Goal: Information Seeking & Learning: Learn about a topic

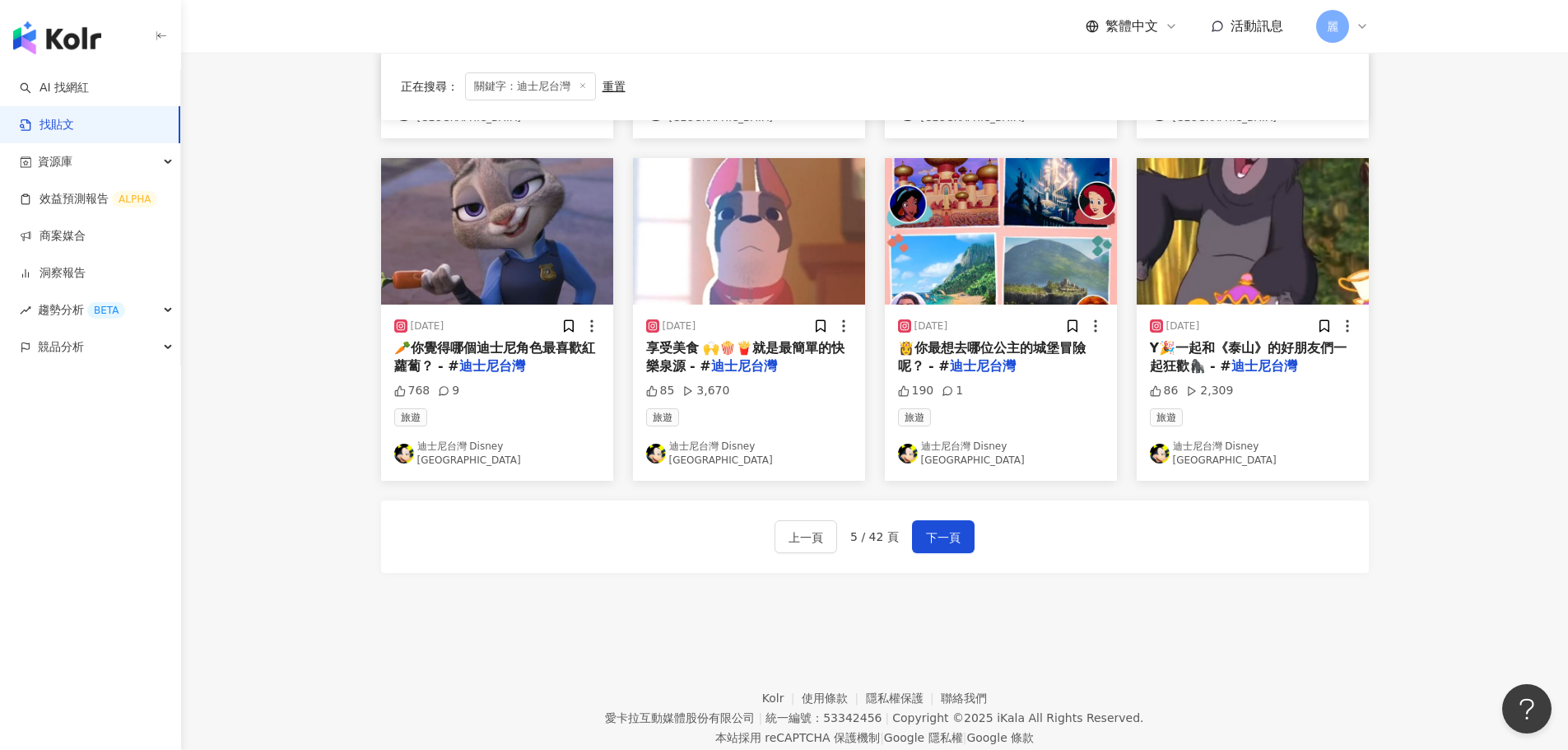
scroll to position [828, 0]
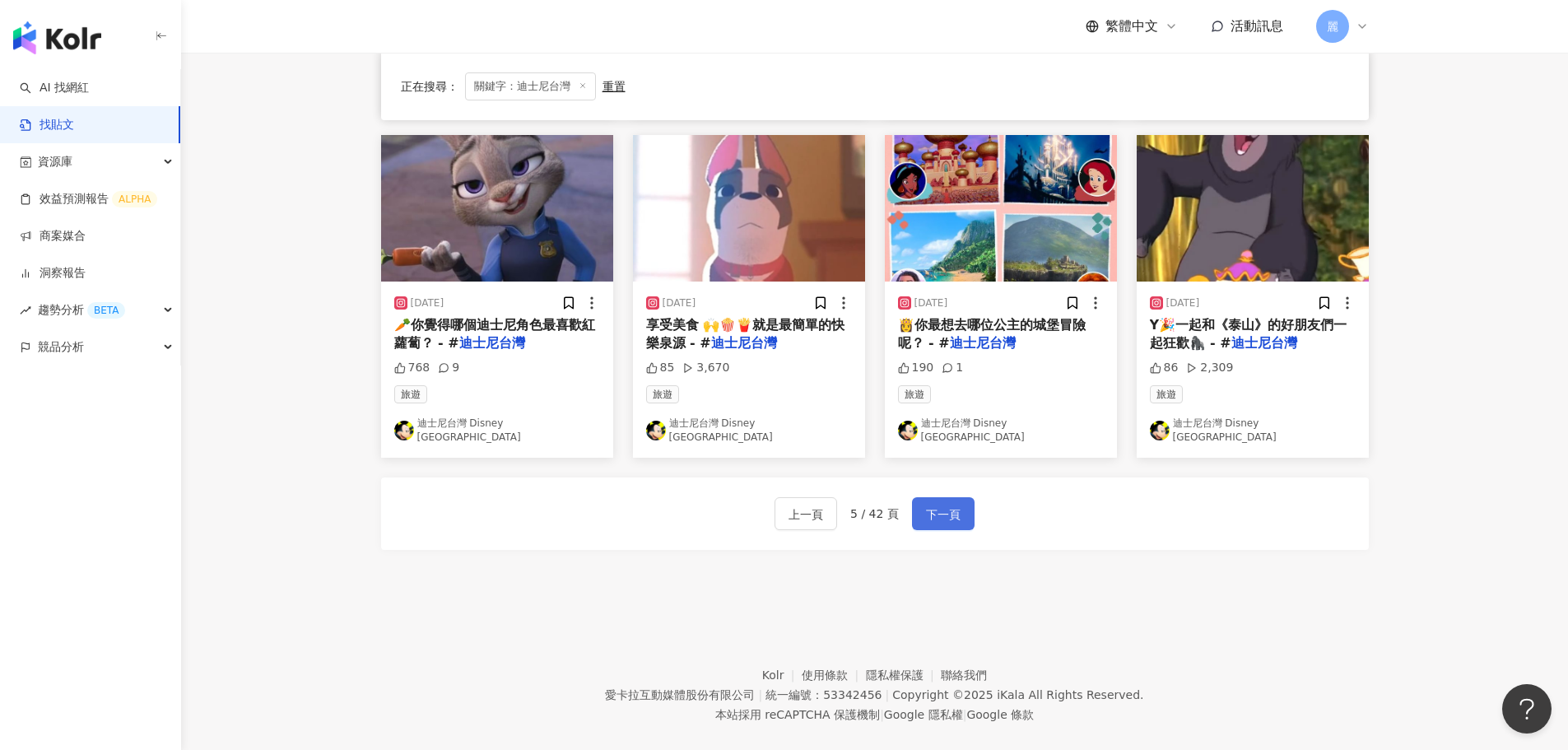
click at [935, 504] on span "下一頁" at bounding box center [943, 514] width 34 height 20
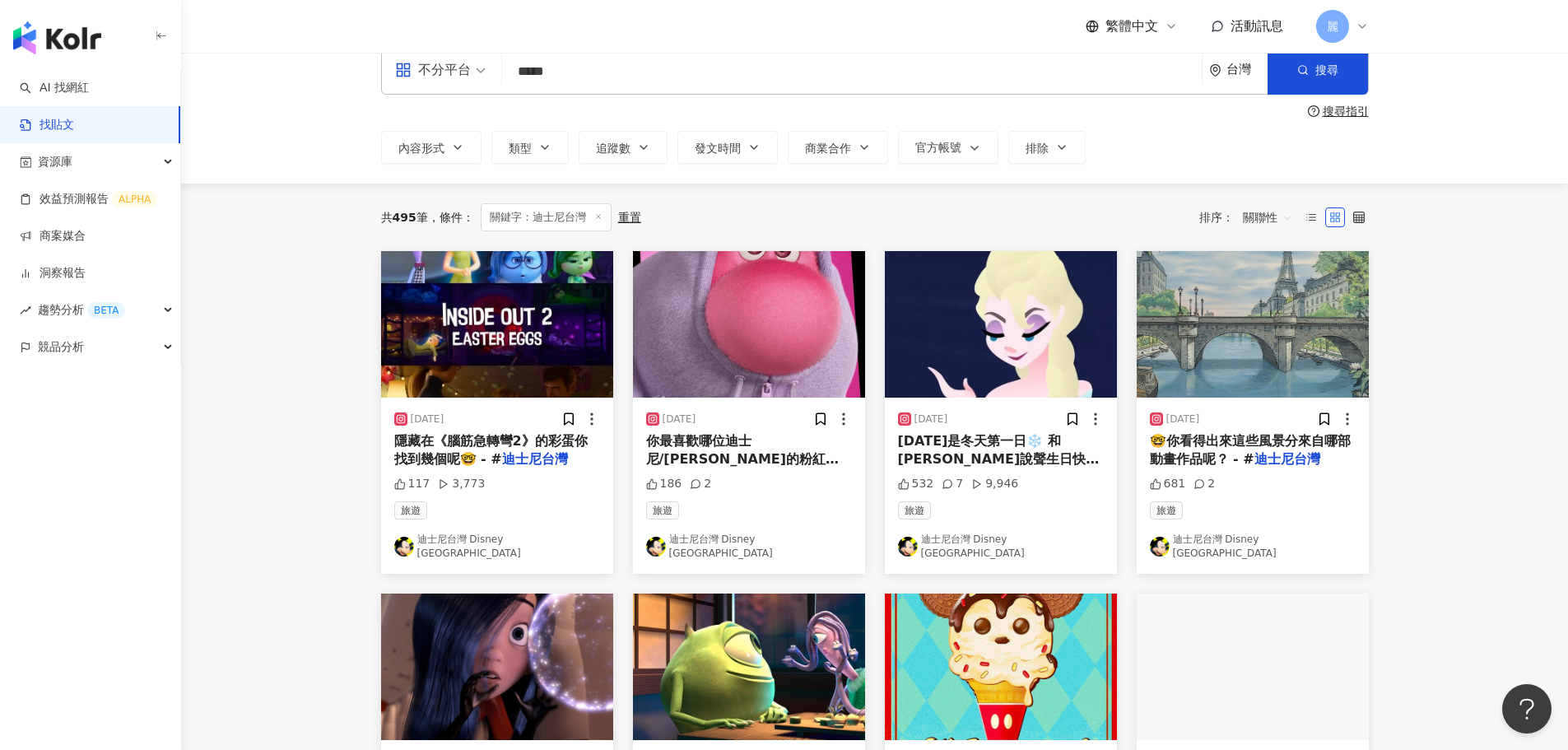
scroll to position [0, 0]
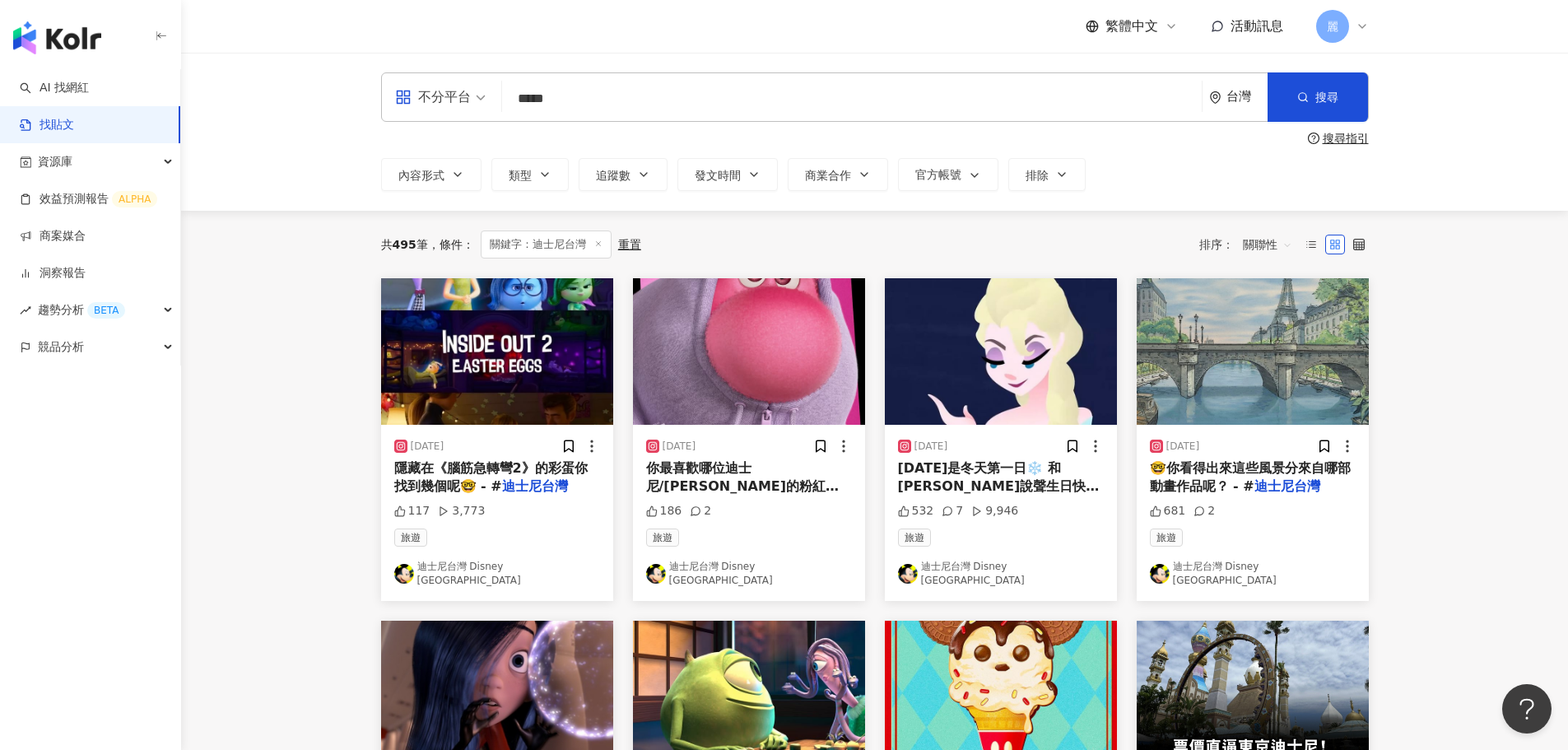
click at [616, 94] on input "*****" at bounding box center [852, 99] width 687 height 35
type input "***"
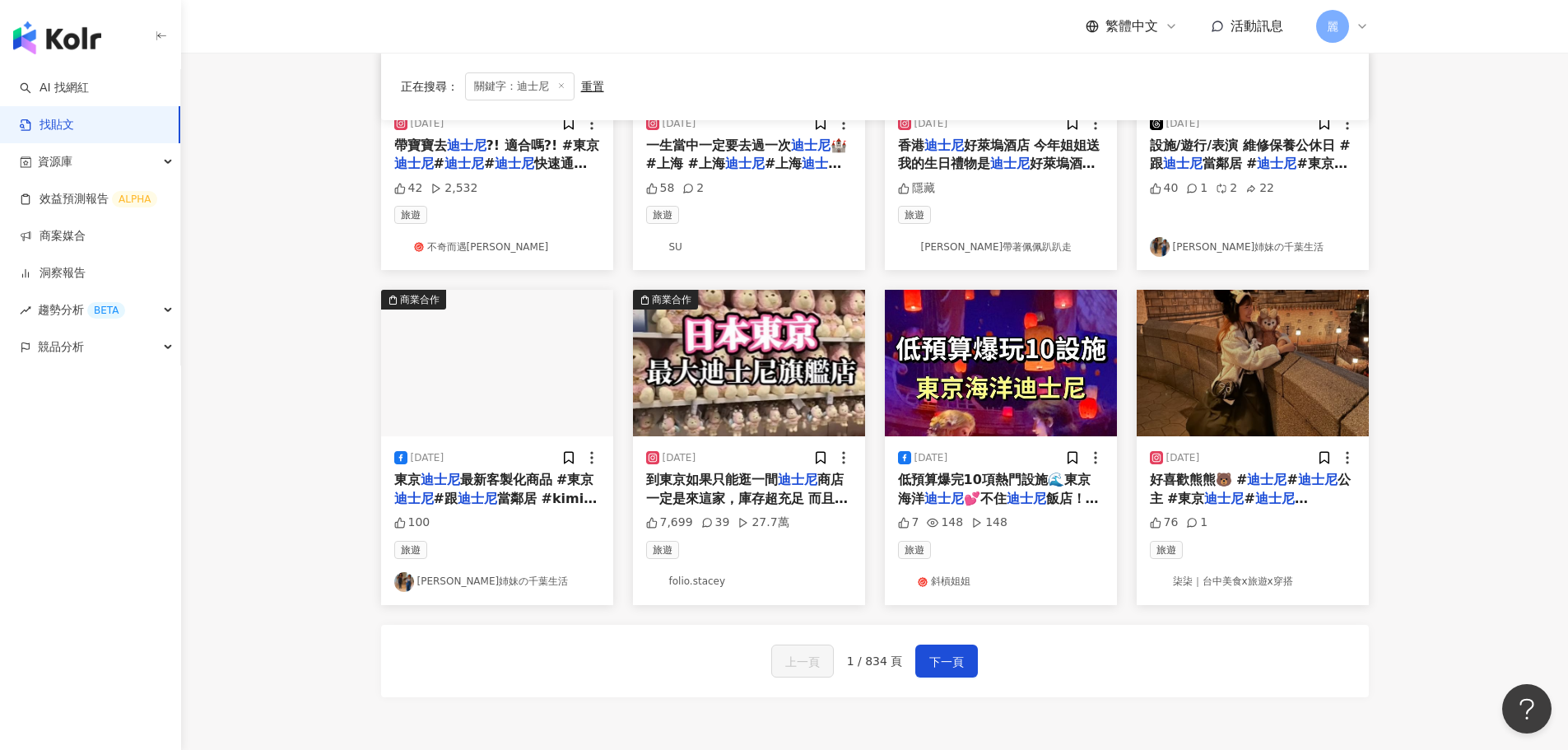
scroll to position [741, 0]
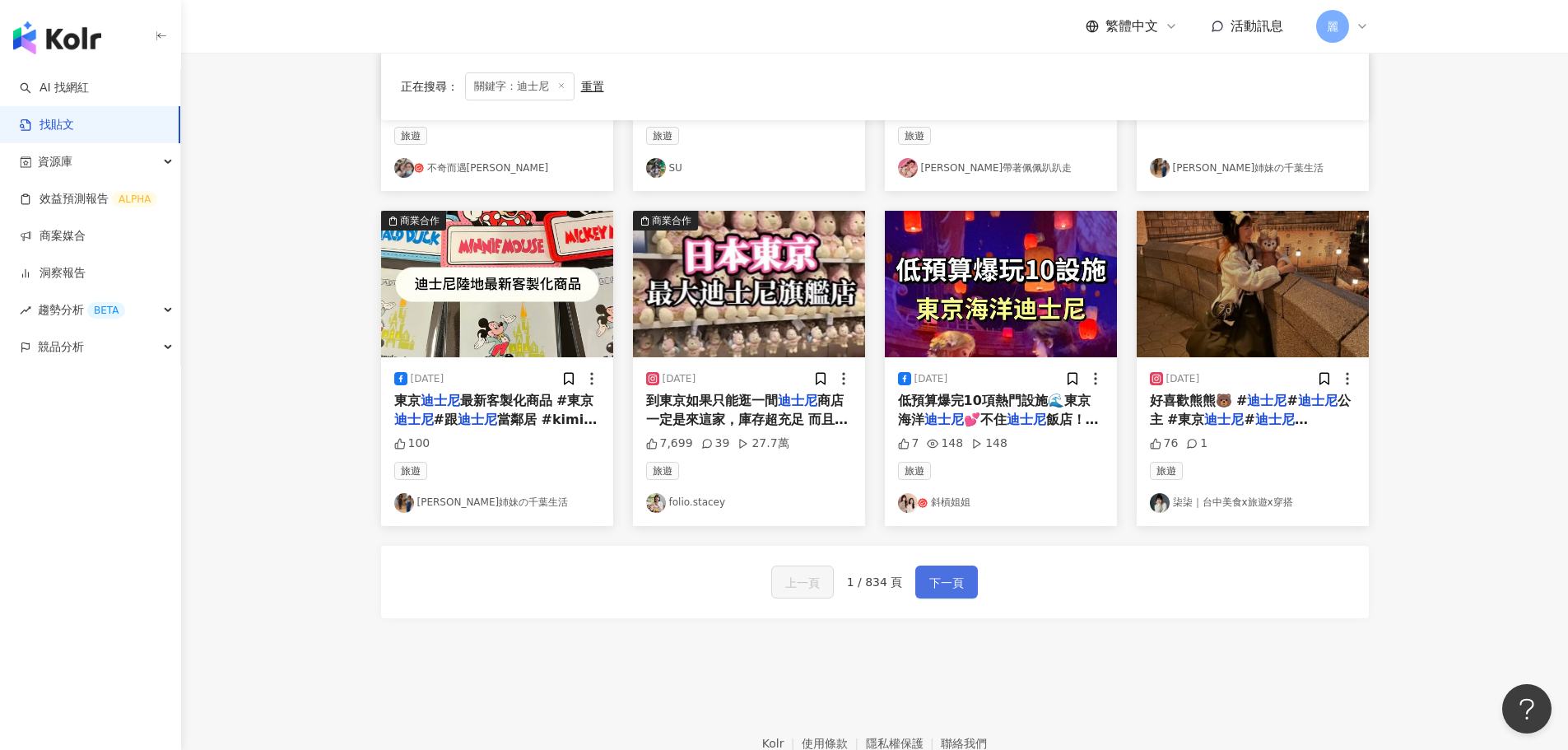
click at [951, 586] on span "下一頁" at bounding box center [946, 583] width 34 height 20
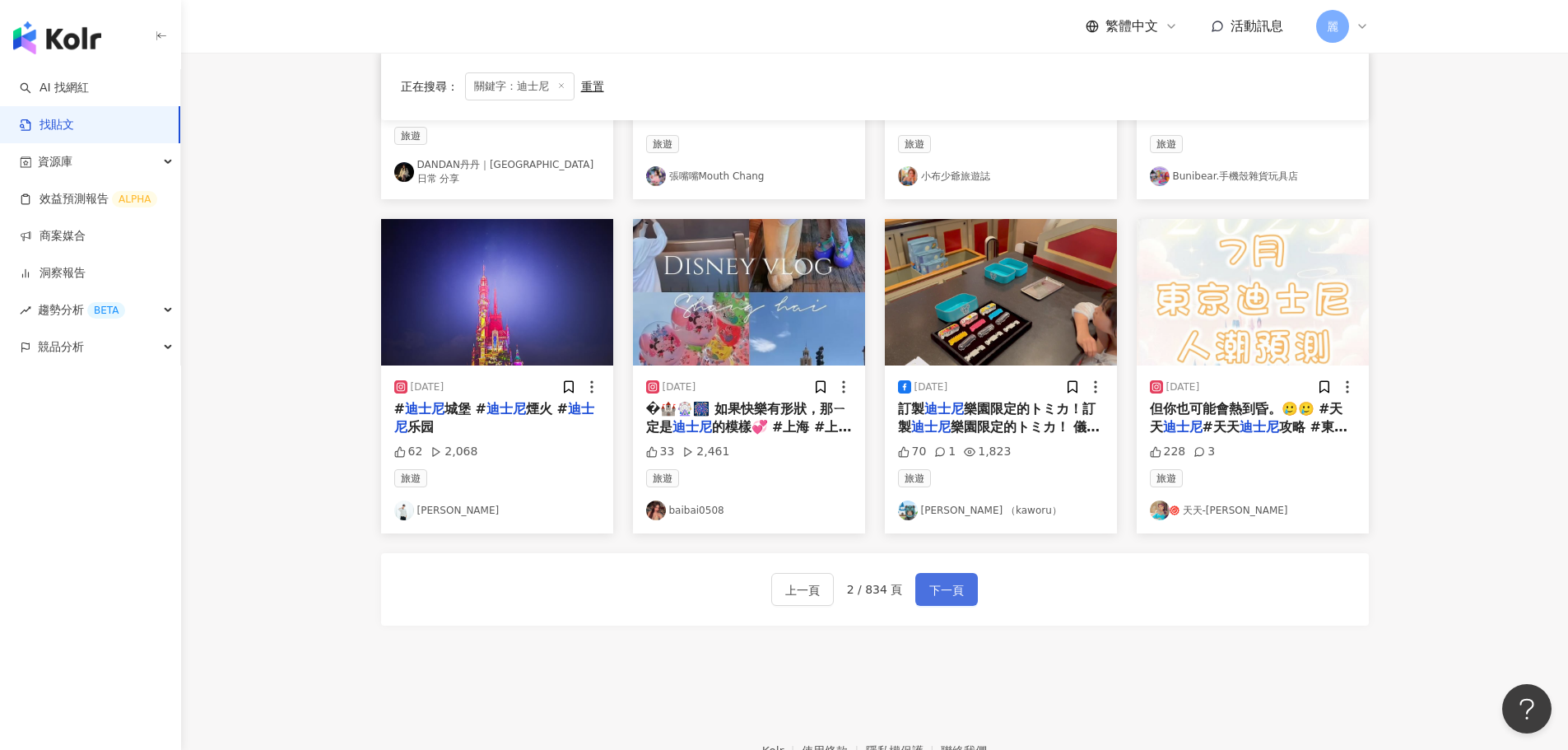
click at [949, 583] on span "下一頁" at bounding box center [946, 590] width 34 height 20
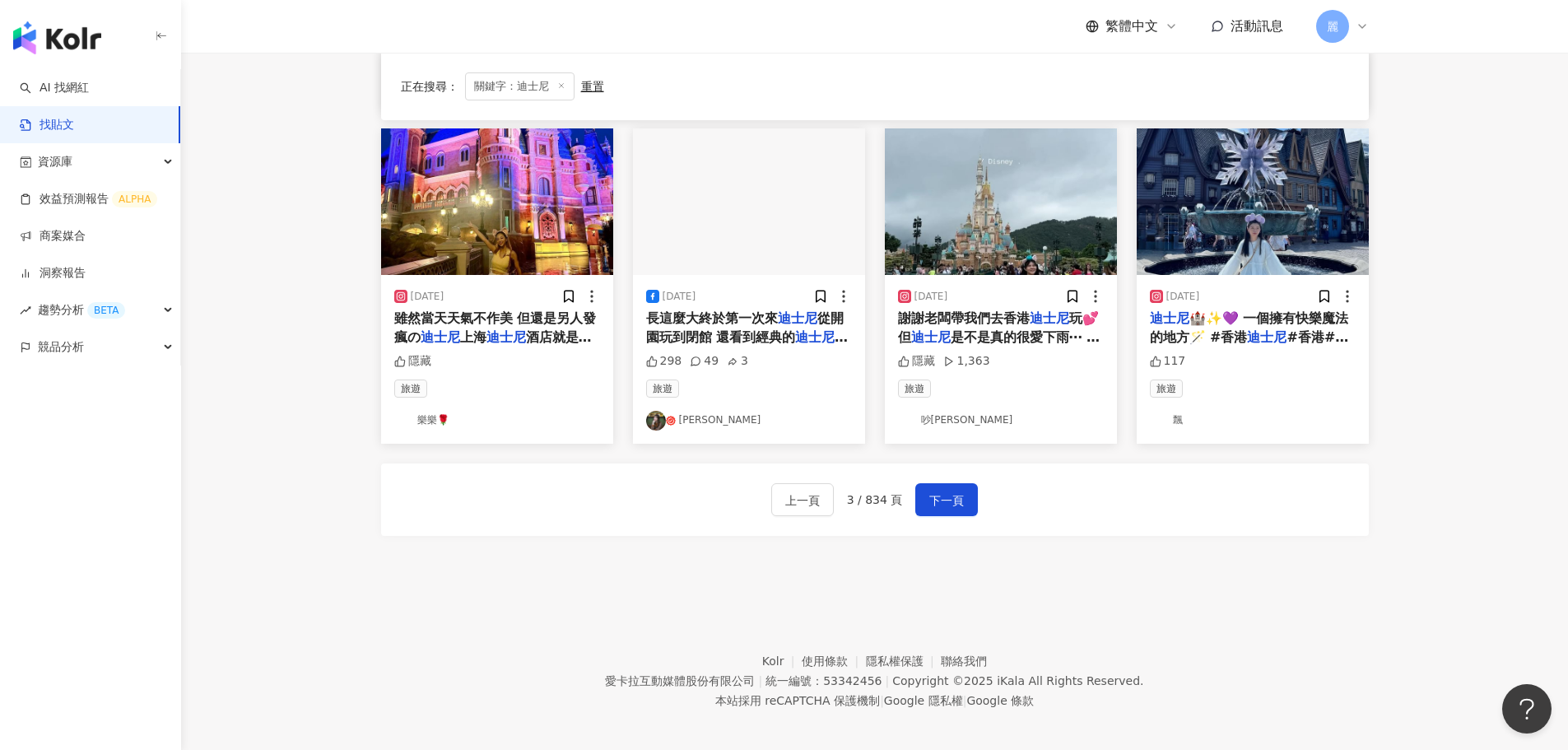
scroll to position [833, 0]
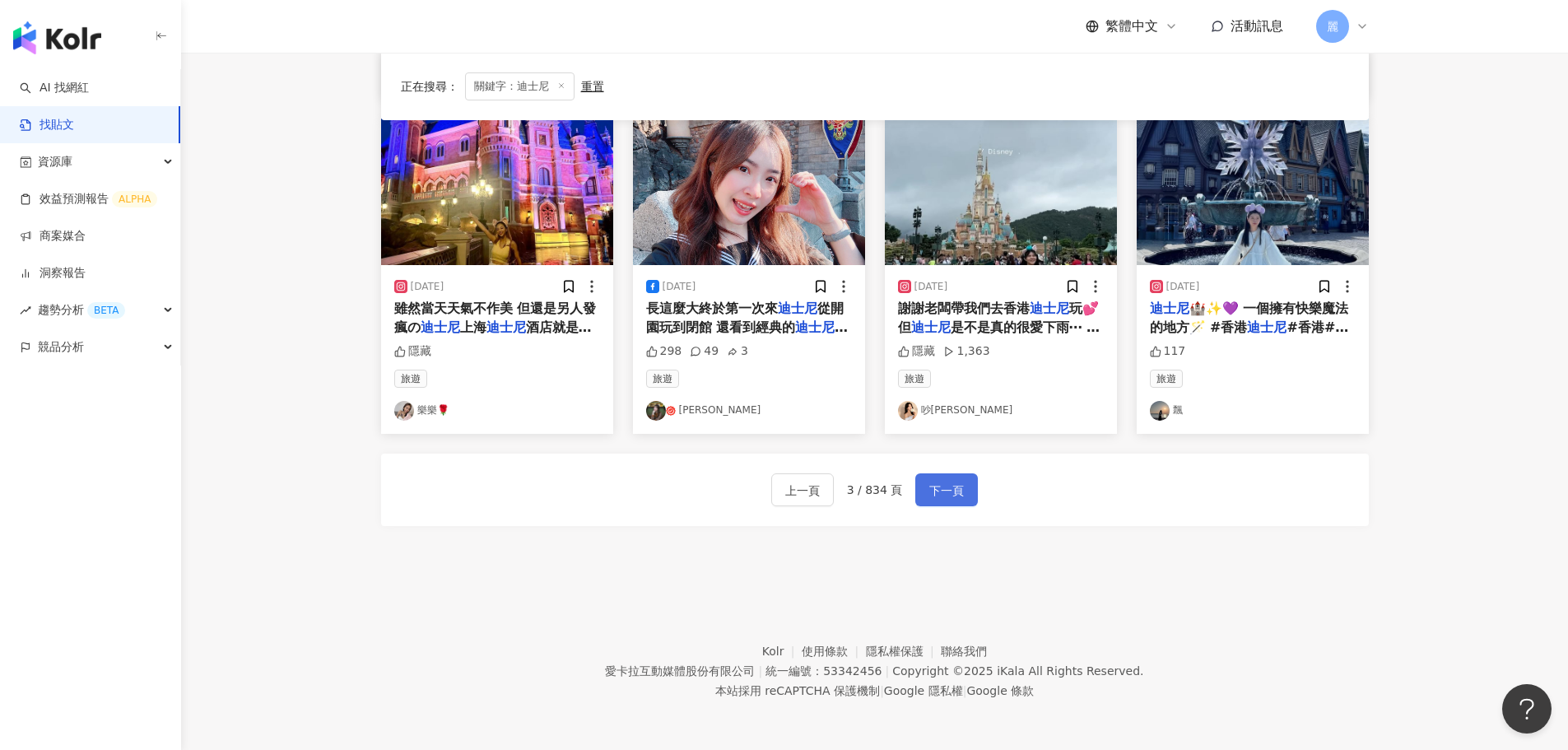
click at [947, 489] on span "下一頁" at bounding box center [946, 490] width 34 height 20
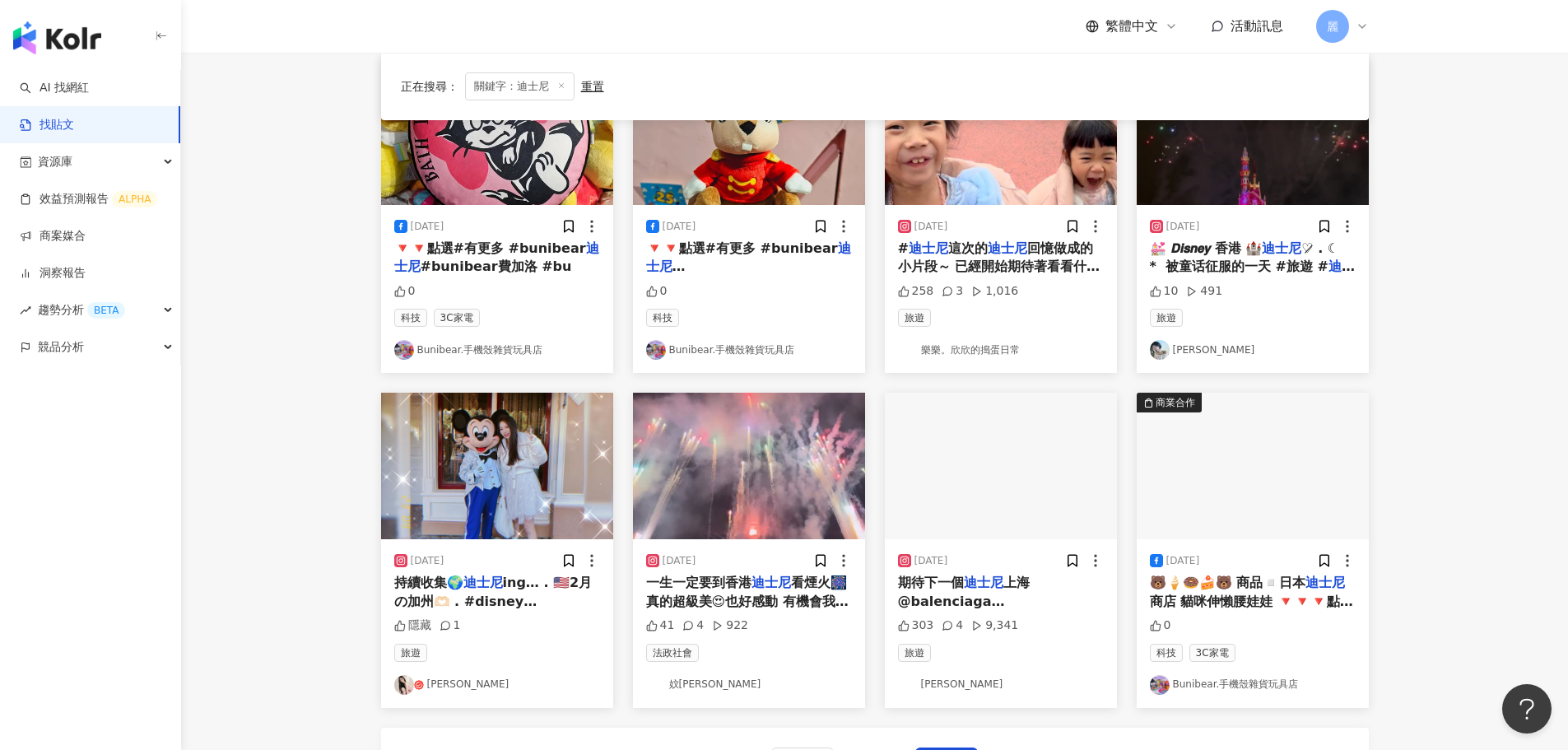
scroll to position [503, 0]
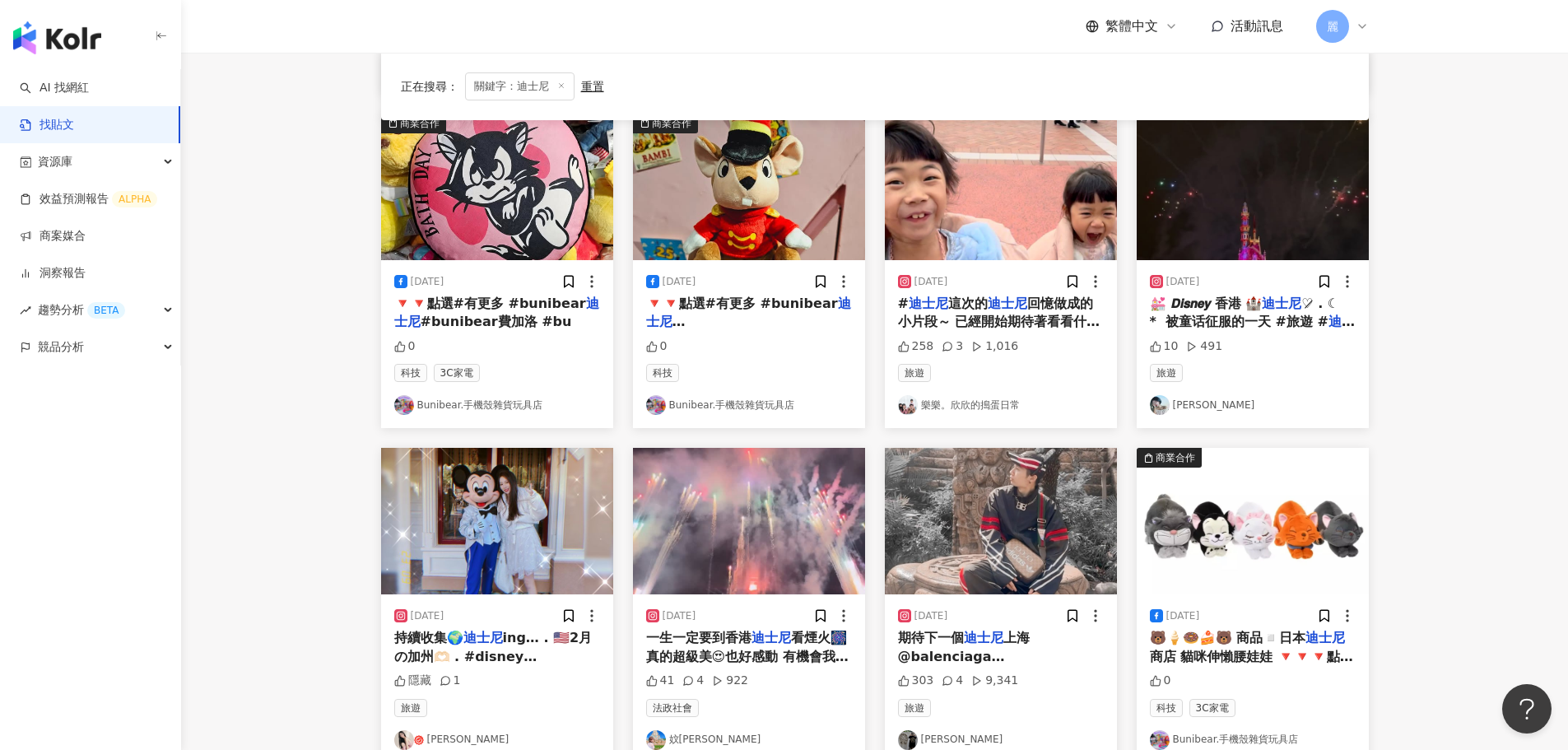
click at [1033, 310] on span "回憶做成的小片段～ 已經開始期待著看看什麼時候還可以再去" at bounding box center [999, 322] width 203 height 53
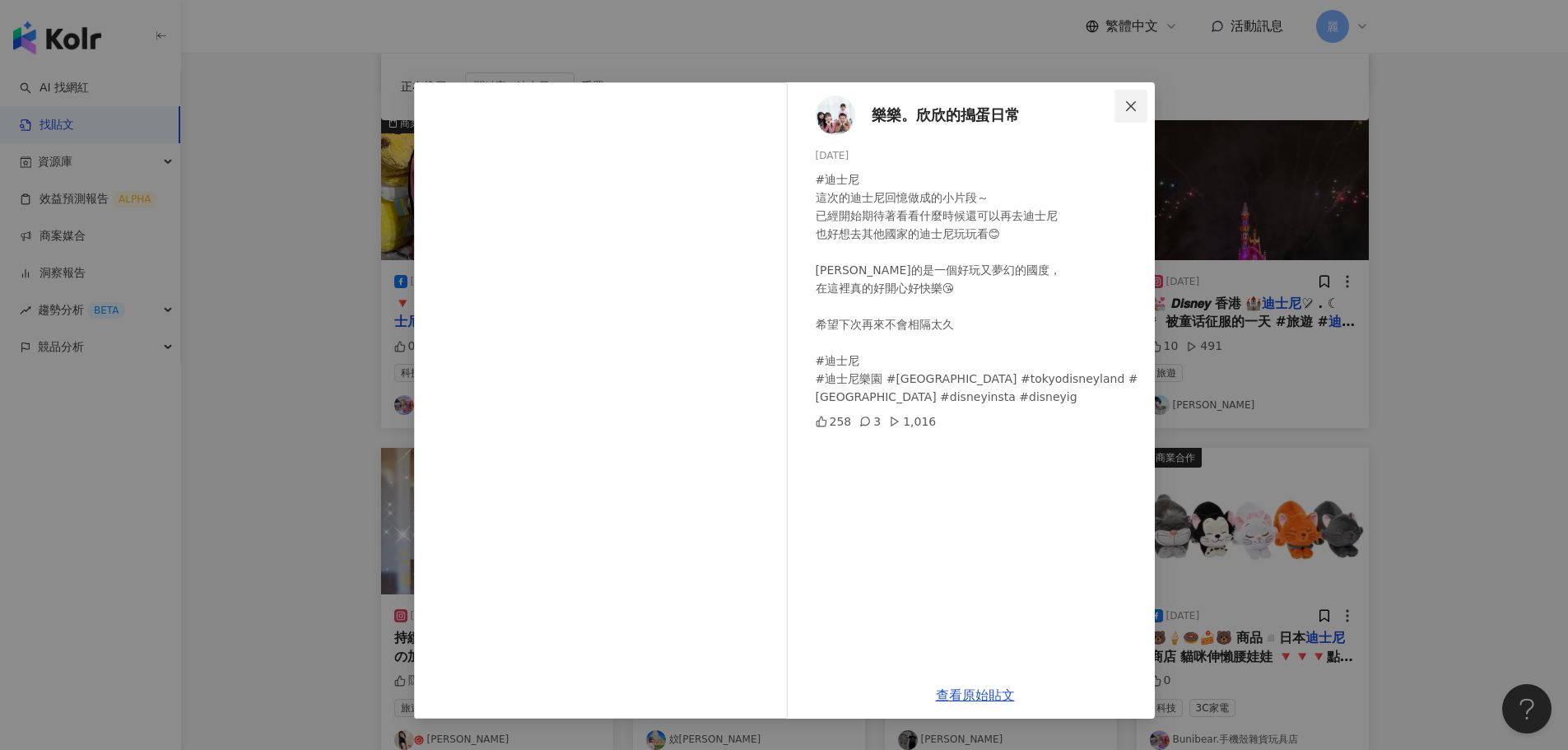
click at [1134, 106] on icon "close" at bounding box center [1131, 106] width 13 height 13
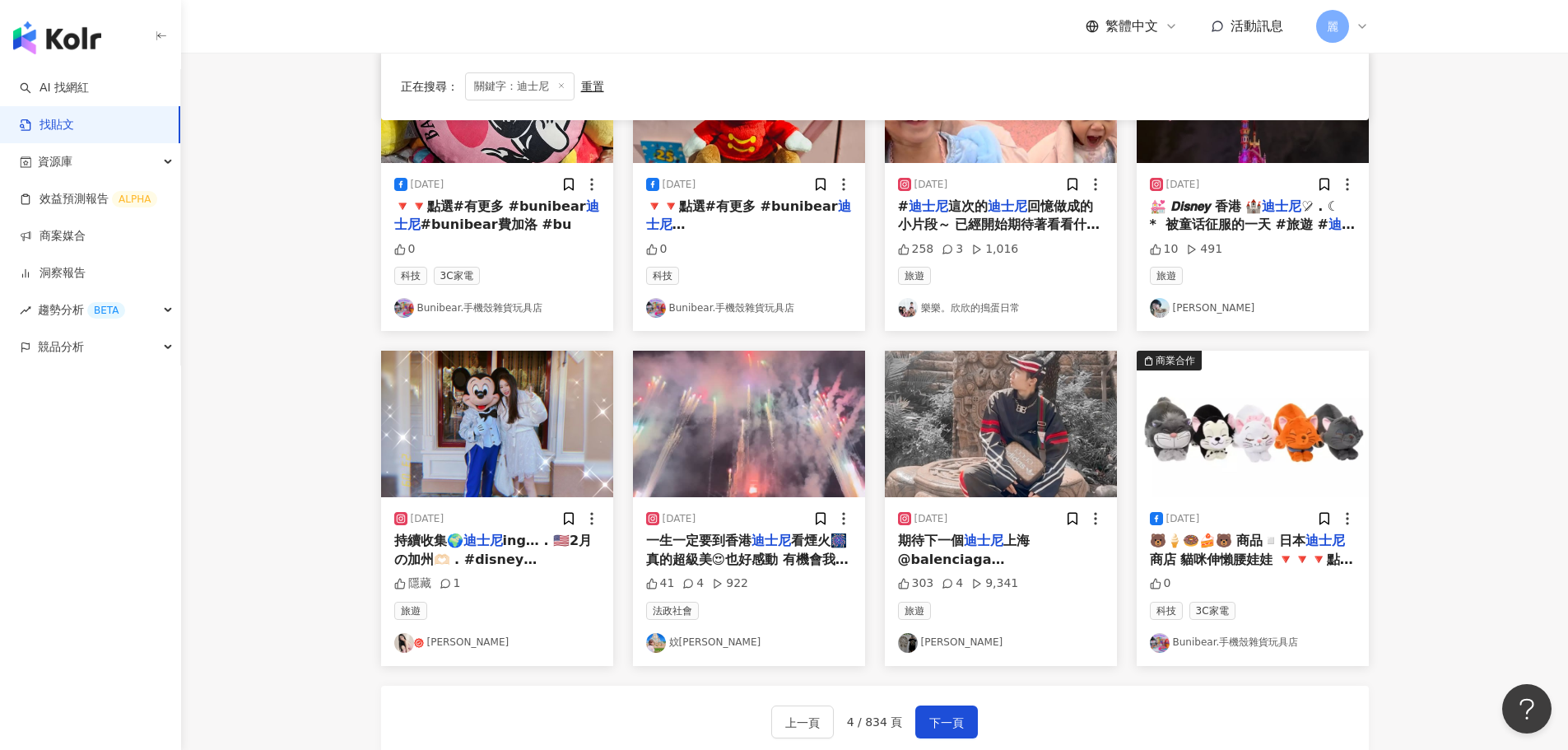
scroll to position [833, 0]
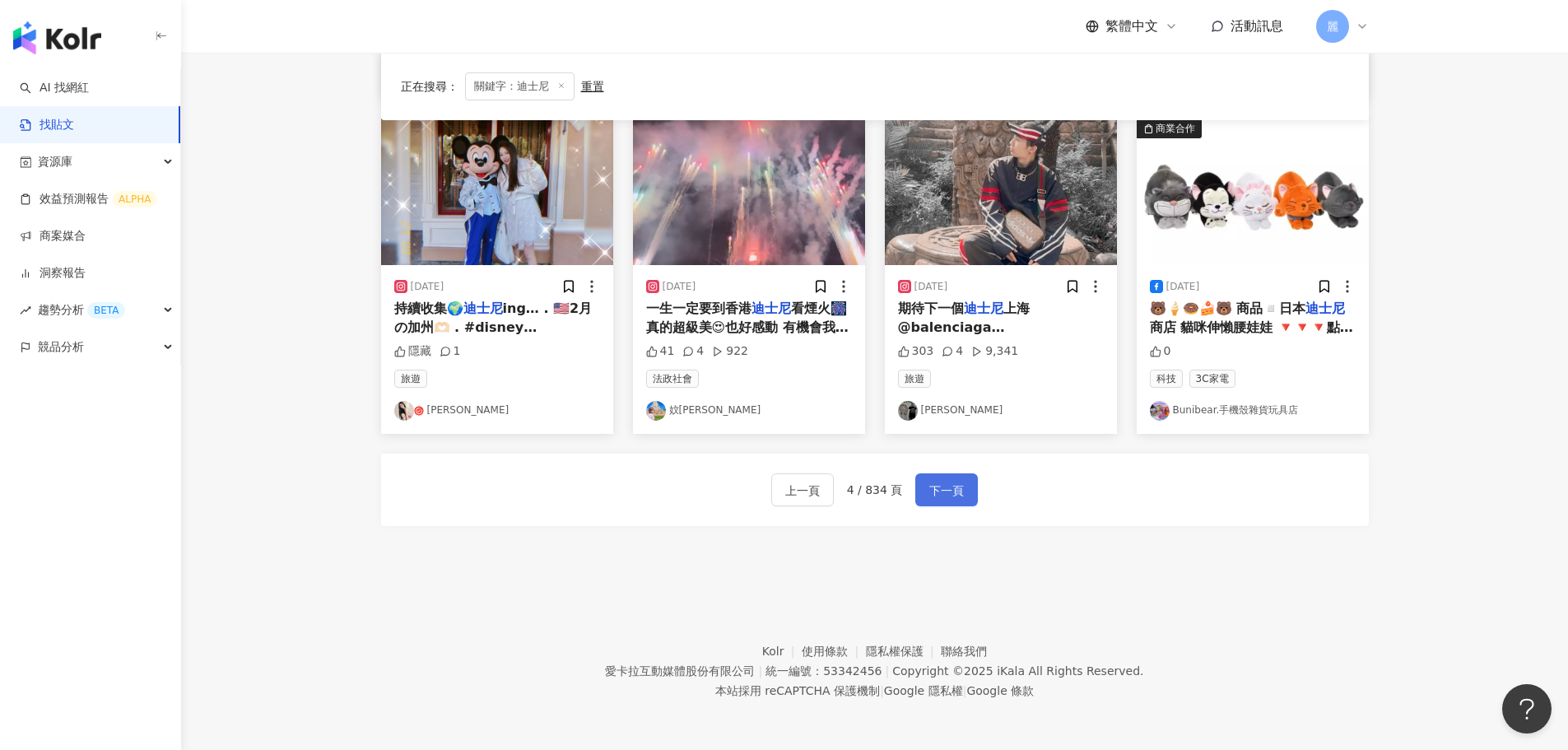
drag, startPoint x: 967, startPoint y: 484, endPoint x: 969, endPoint y: 475, distance: 9.2
click at [967, 484] on button "下一頁" at bounding box center [946, 489] width 62 height 33
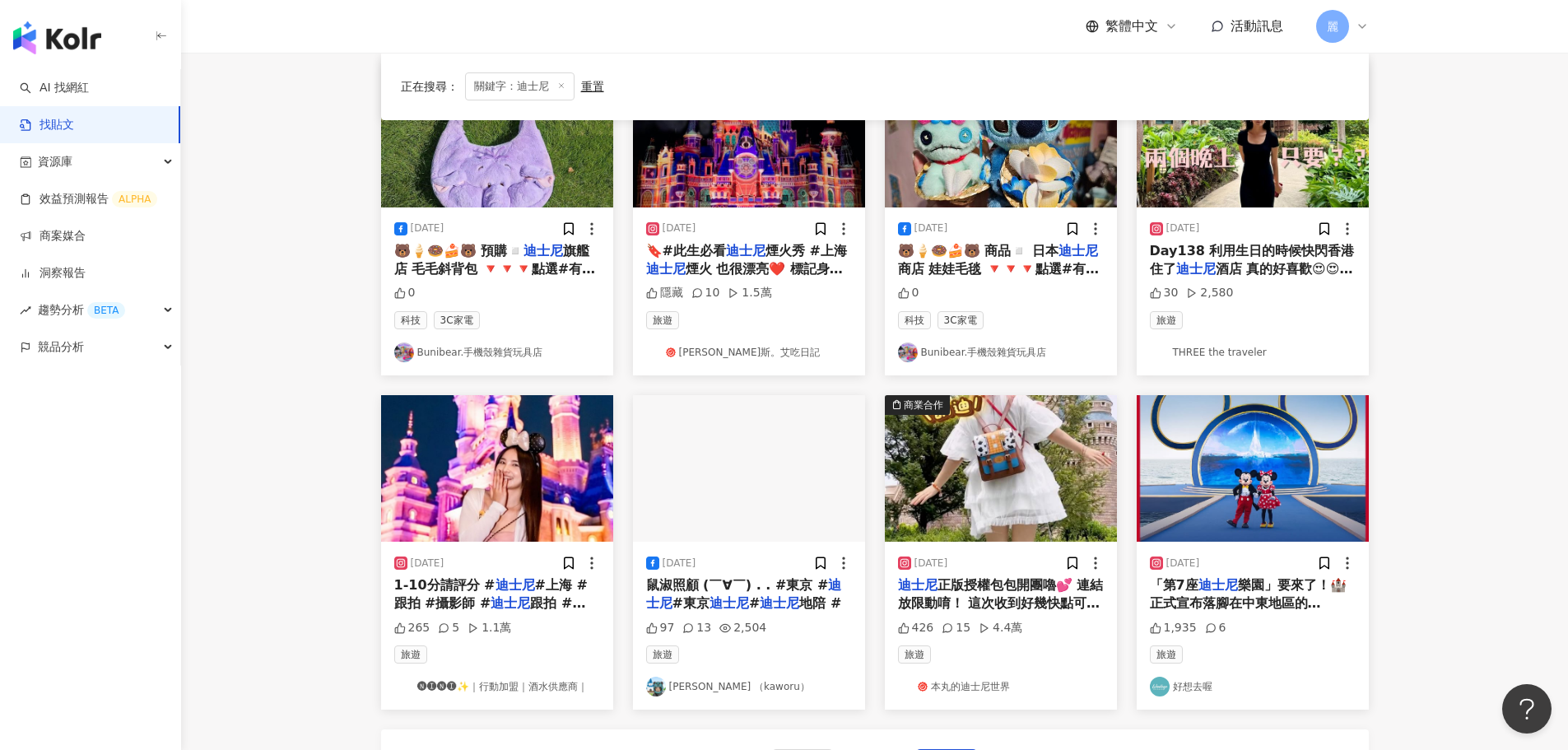
scroll to position [741, 0]
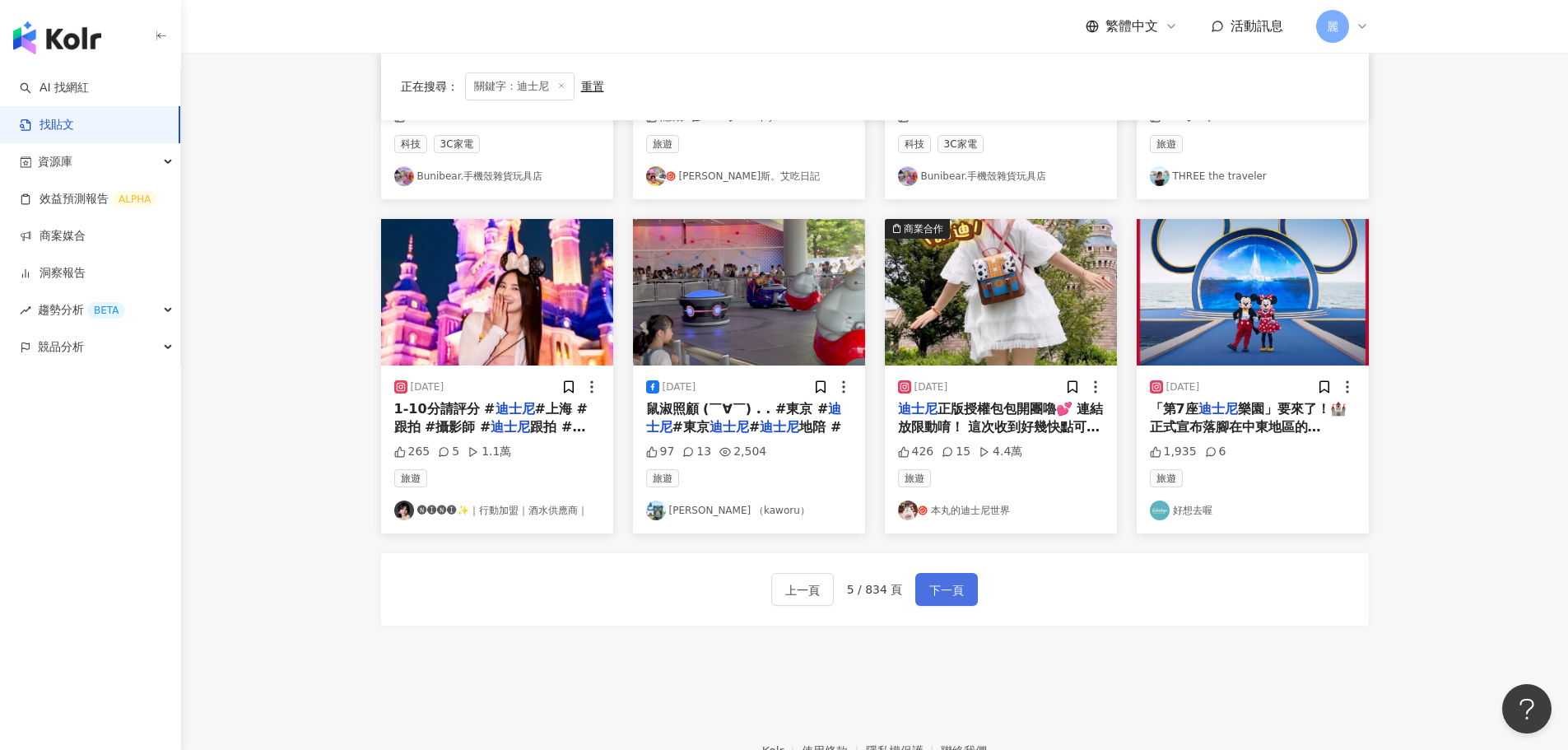
click at [970, 589] on button "下一頁" at bounding box center [946, 589] width 62 height 33
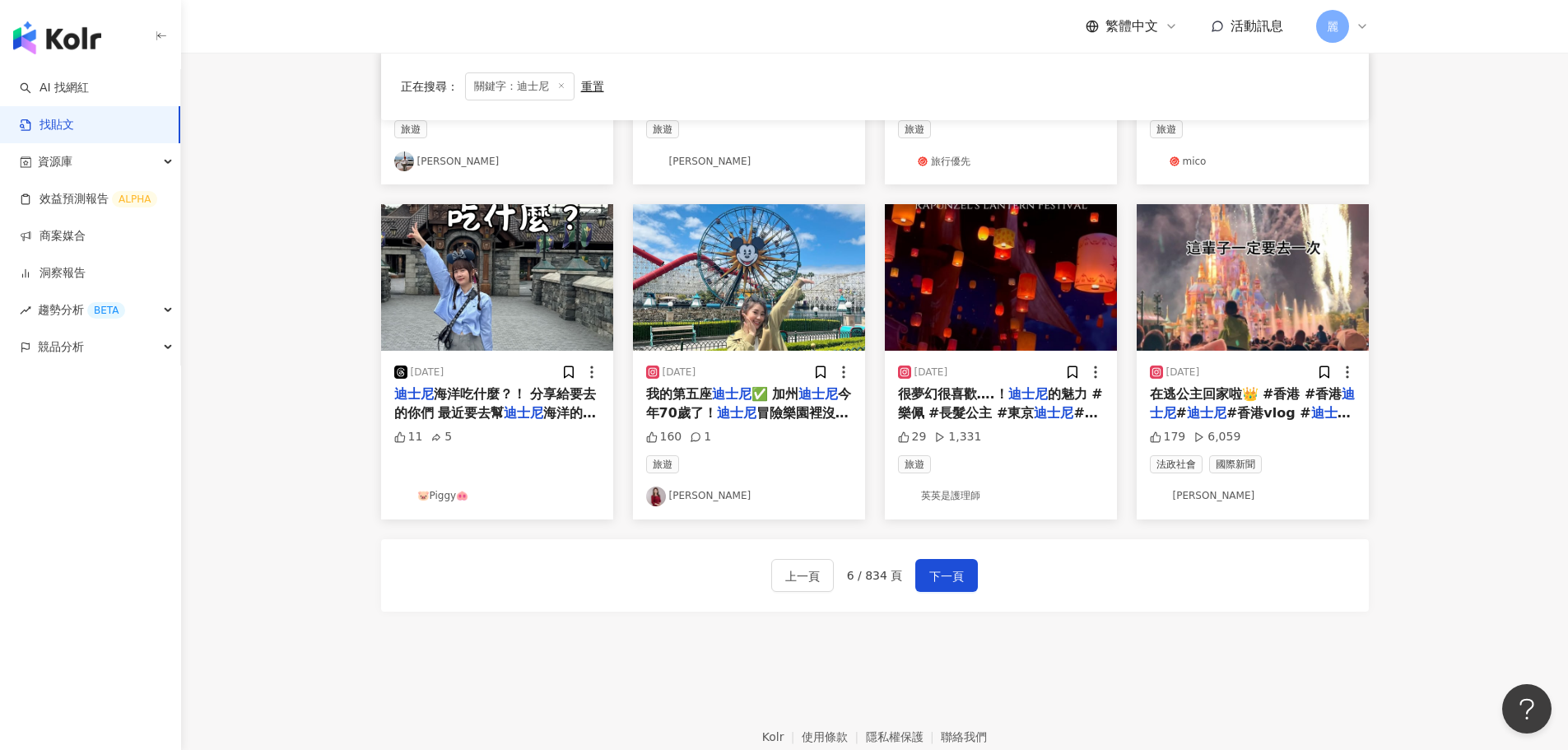
scroll to position [733, 0]
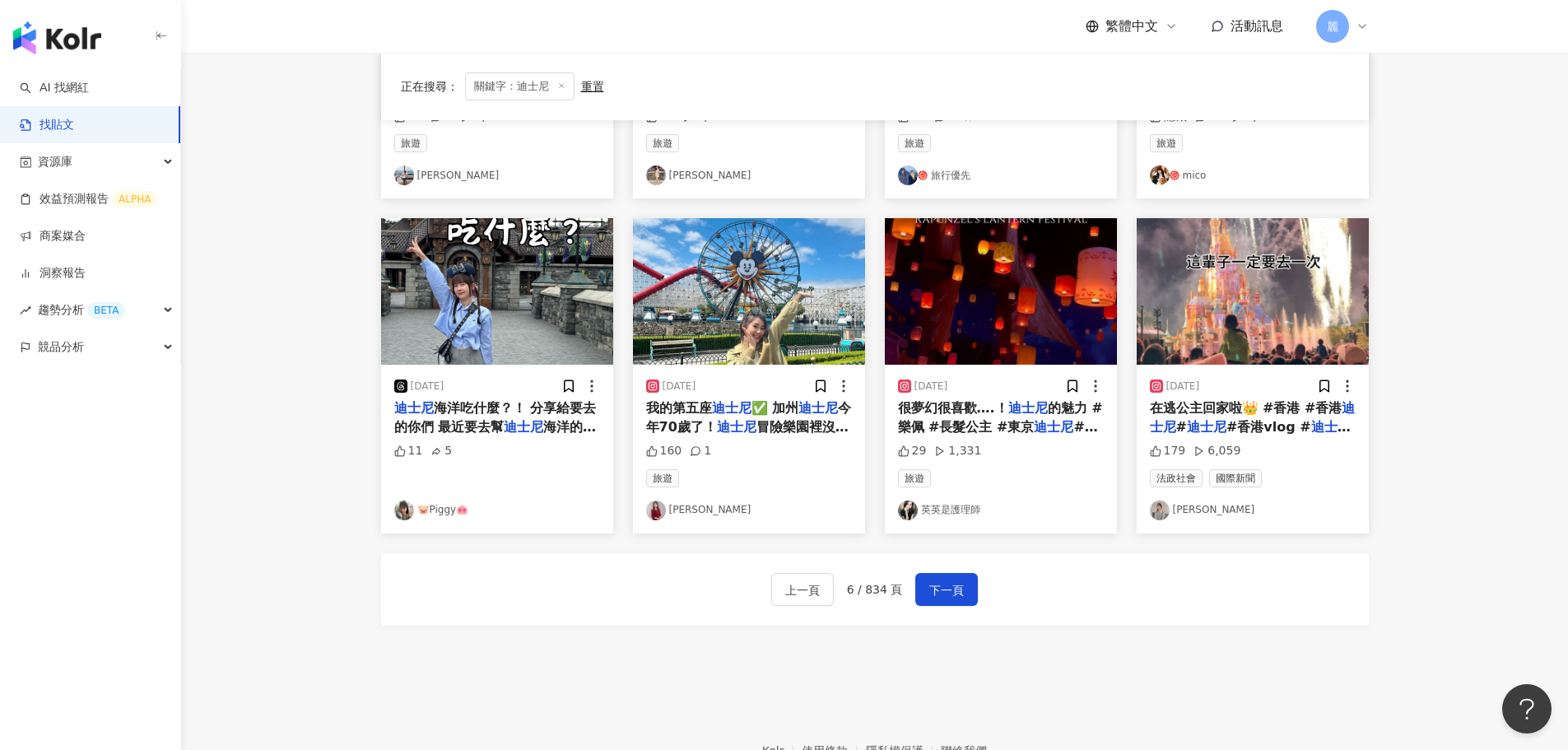
click at [1080, 433] on span "#東京" at bounding box center [998, 435] width 200 height 33
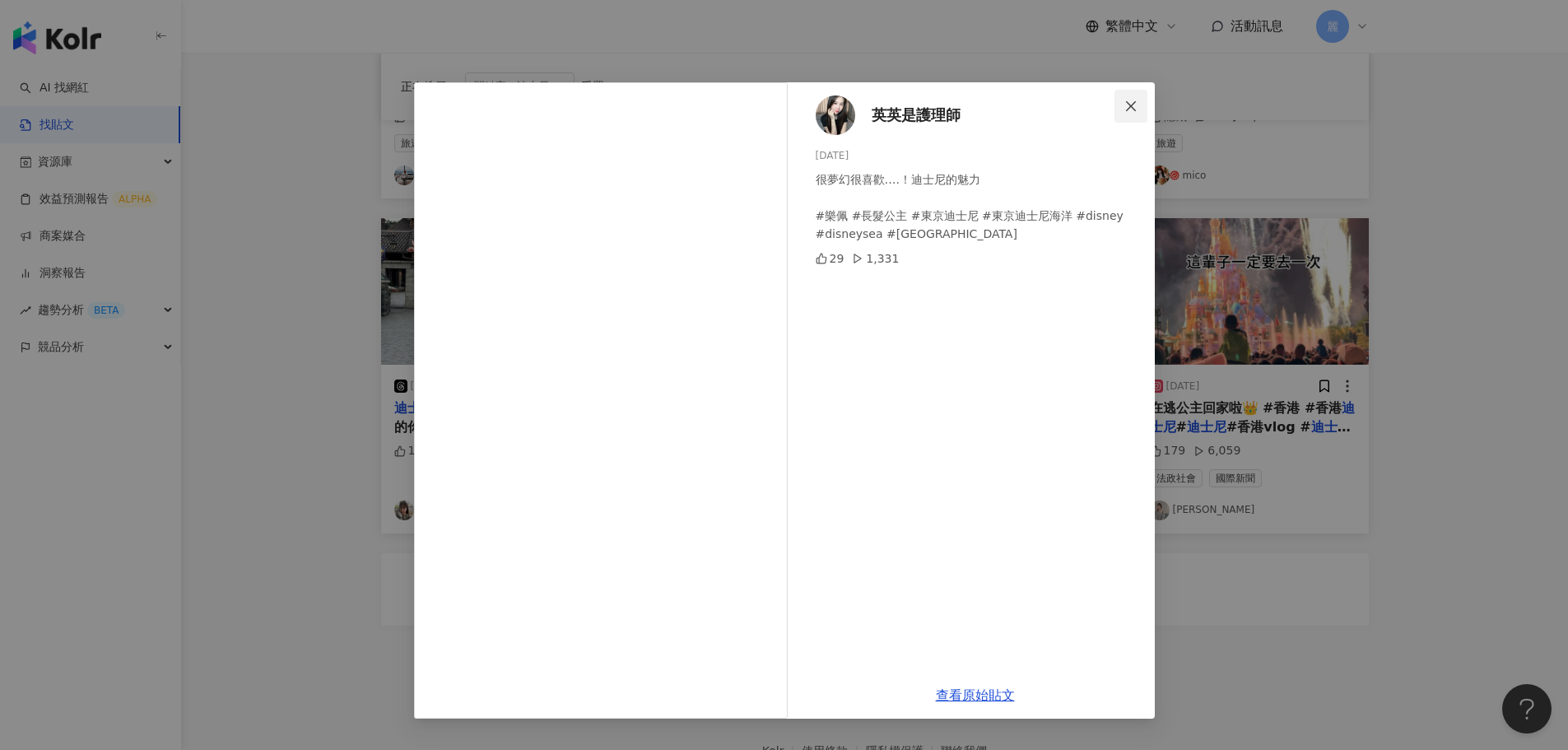
click at [1132, 102] on icon "close" at bounding box center [1131, 106] width 13 height 13
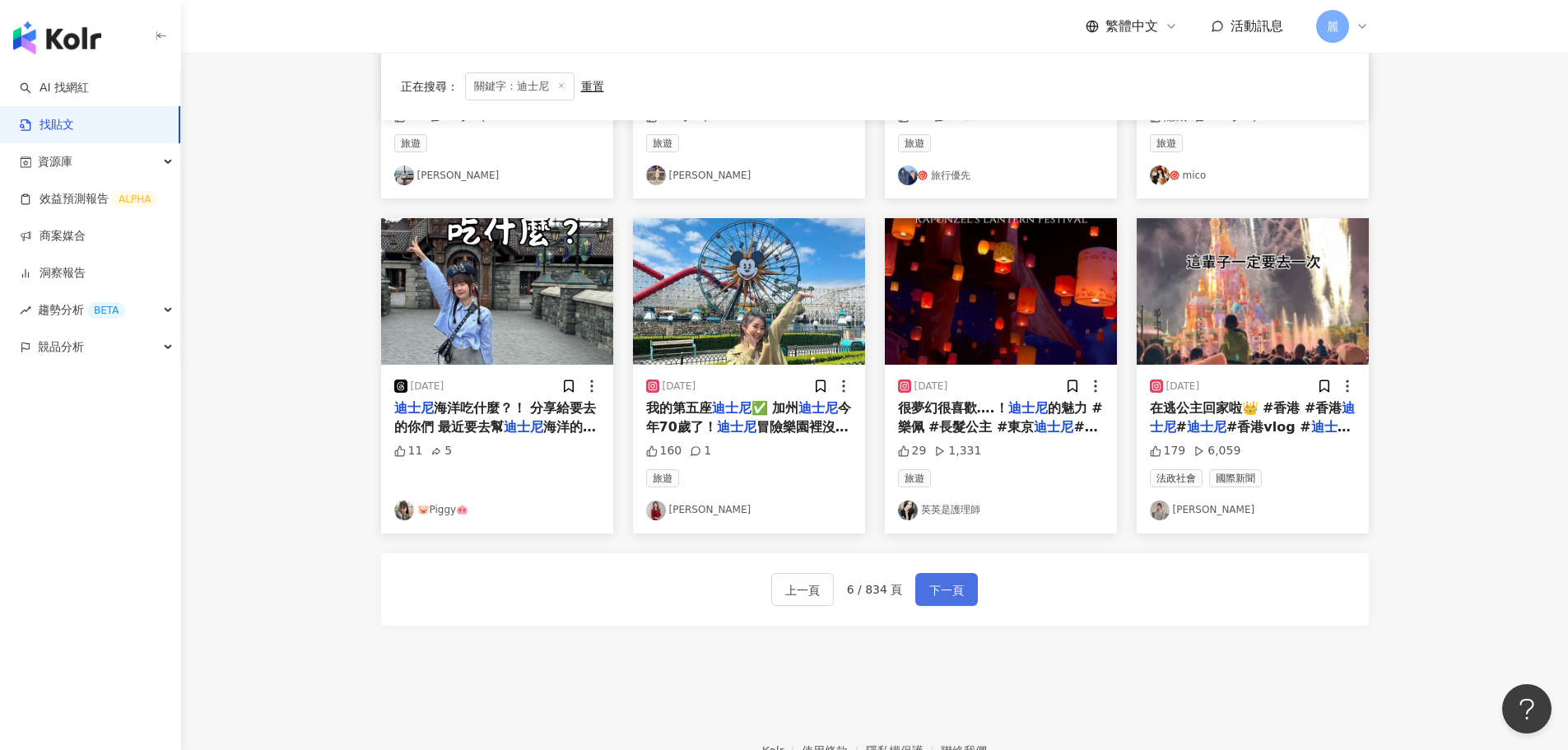
click at [959, 588] on span "下一頁" at bounding box center [946, 590] width 34 height 20
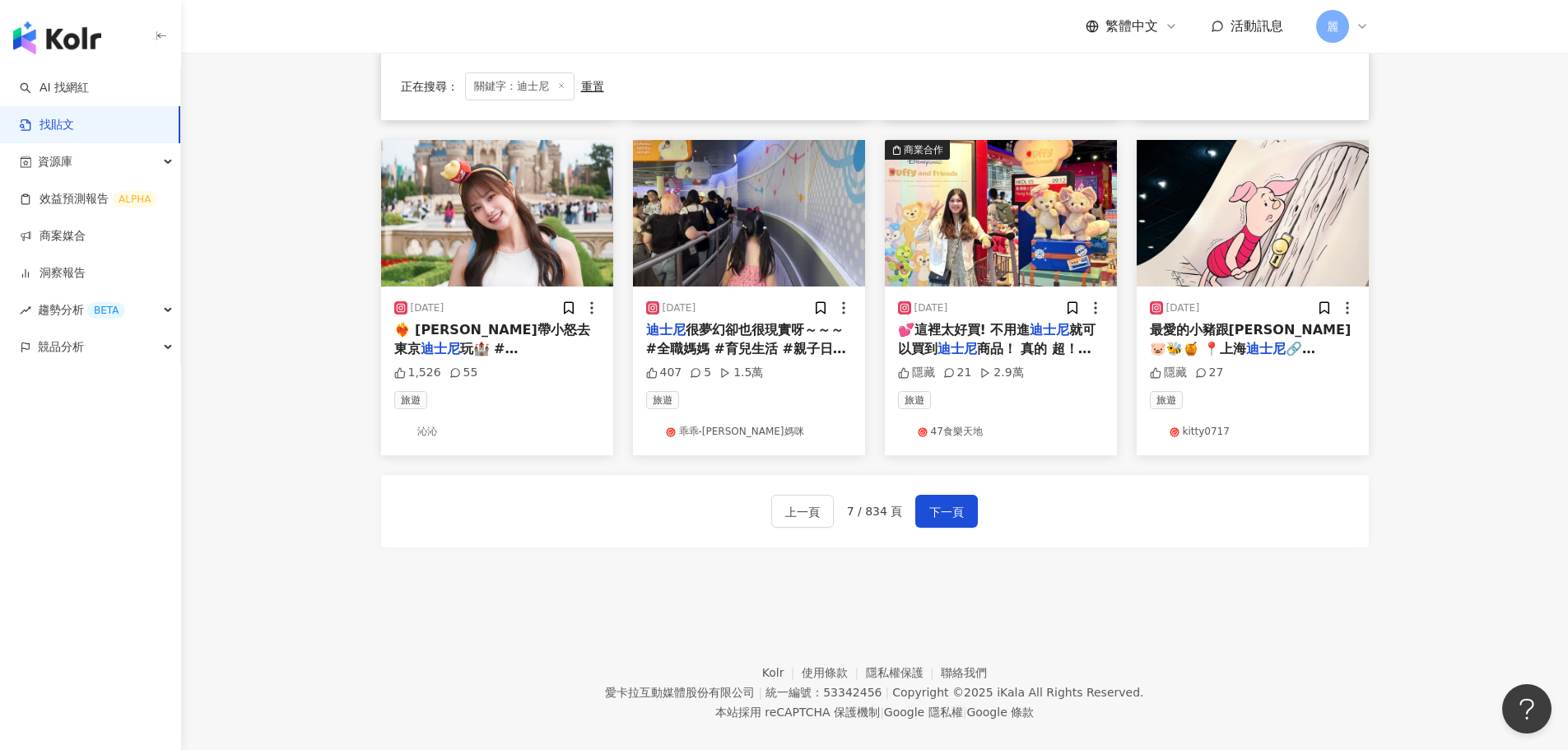
scroll to position [833, 0]
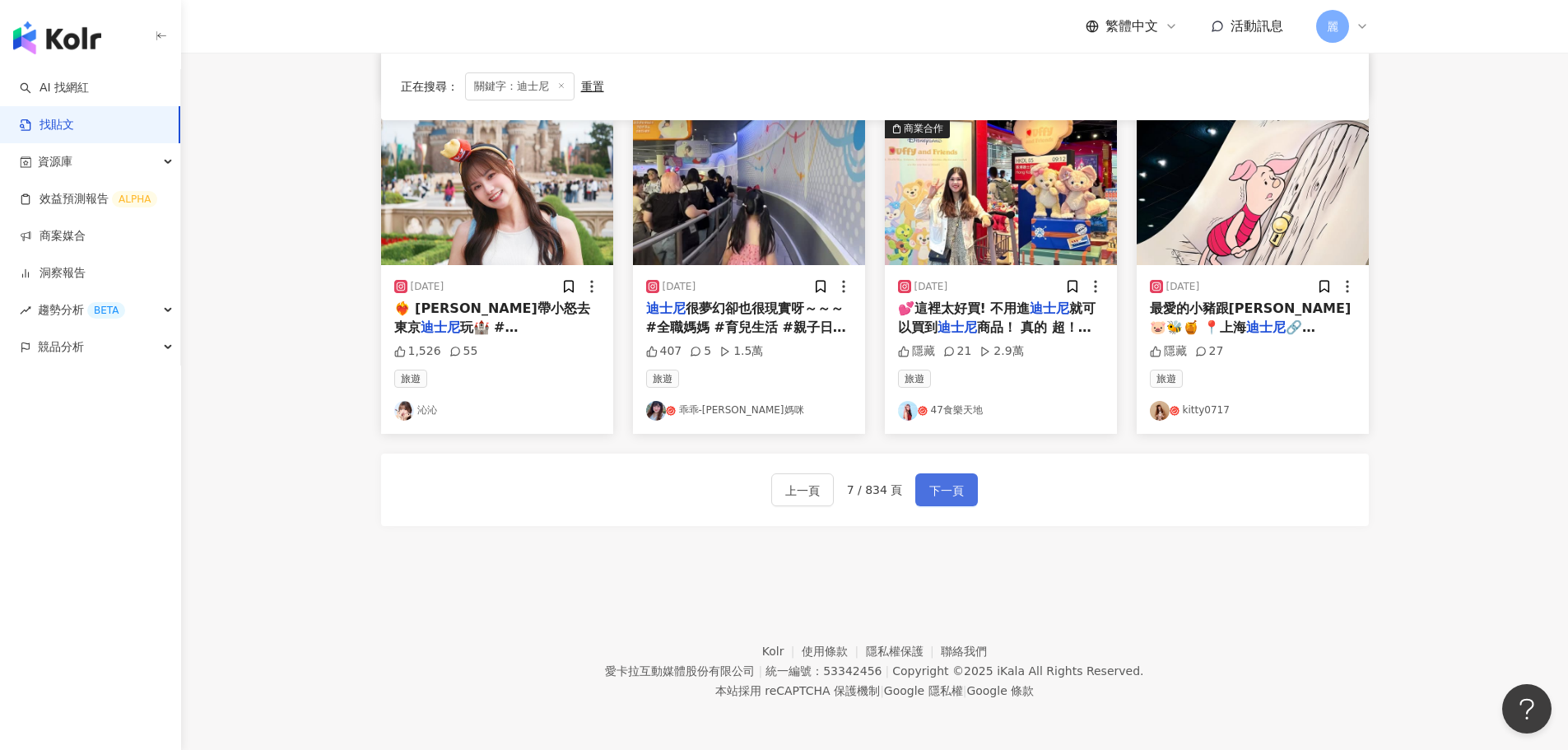
click at [958, 496] on span "下一頁" at bounding box center [946, 490] width 34 height 20
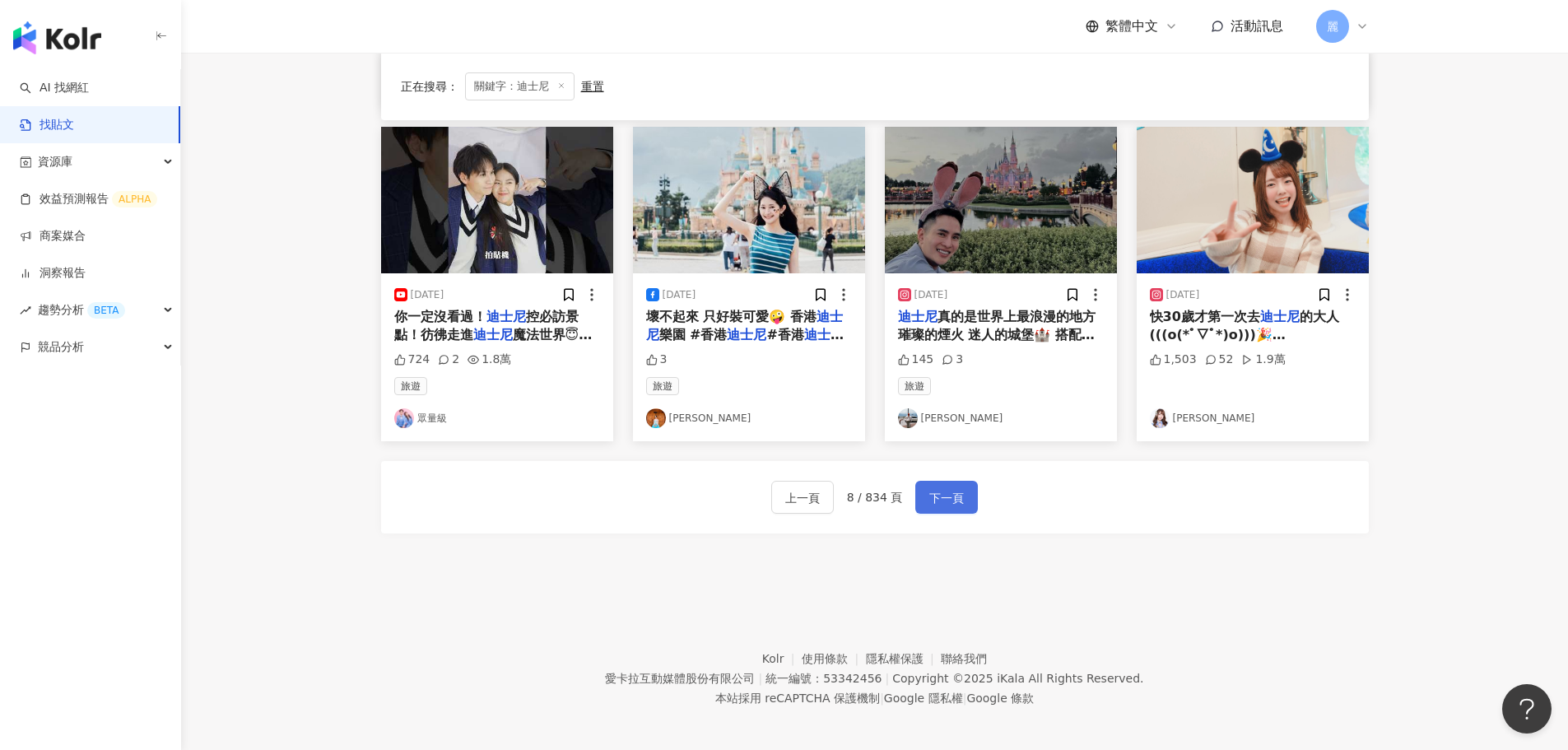
click at [949, 495] on span "下一頁" at bounding box center [946, 498] width 34 height 20
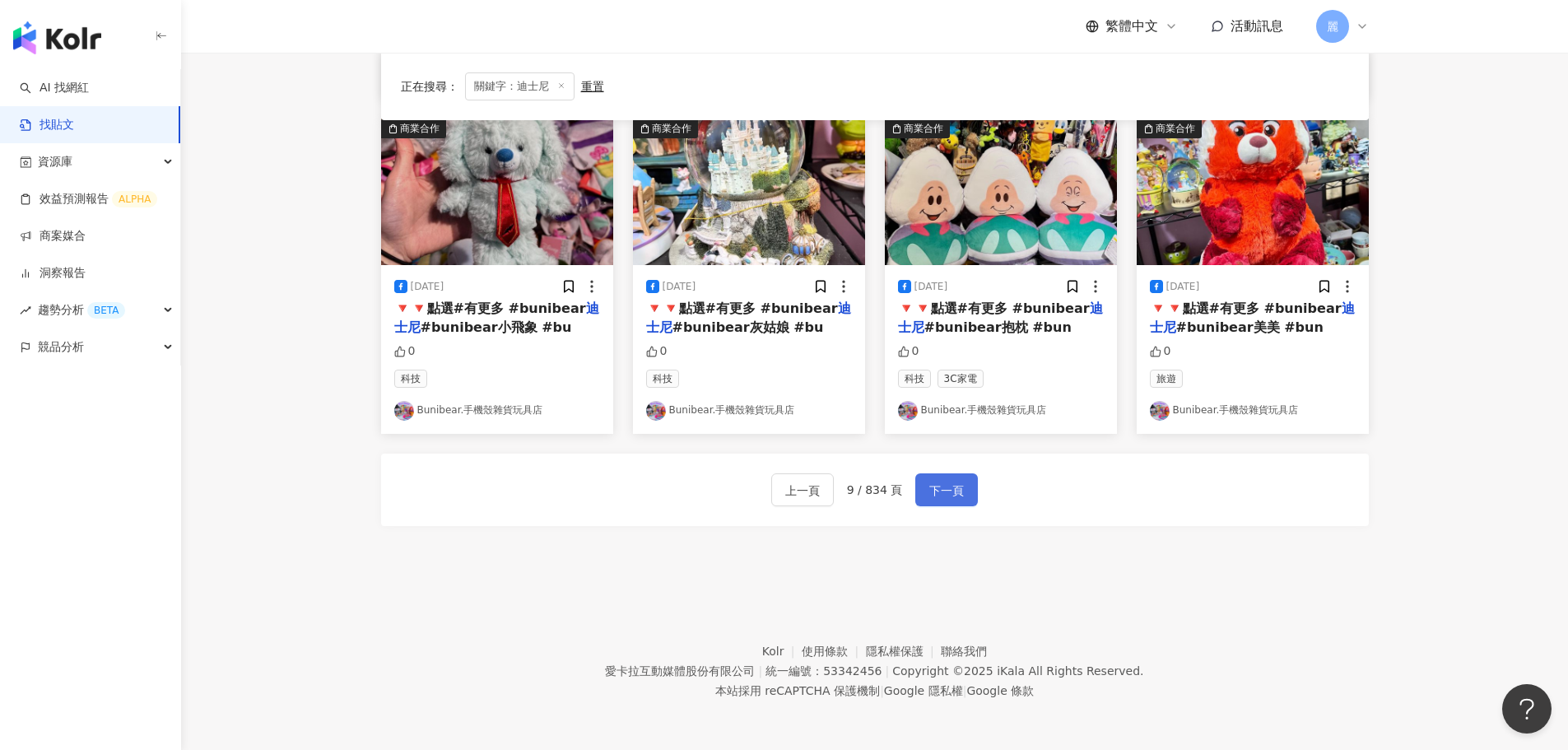
click at [967, 491] on button "下一頁" at bounding box center [946, 489] width 62 height 33
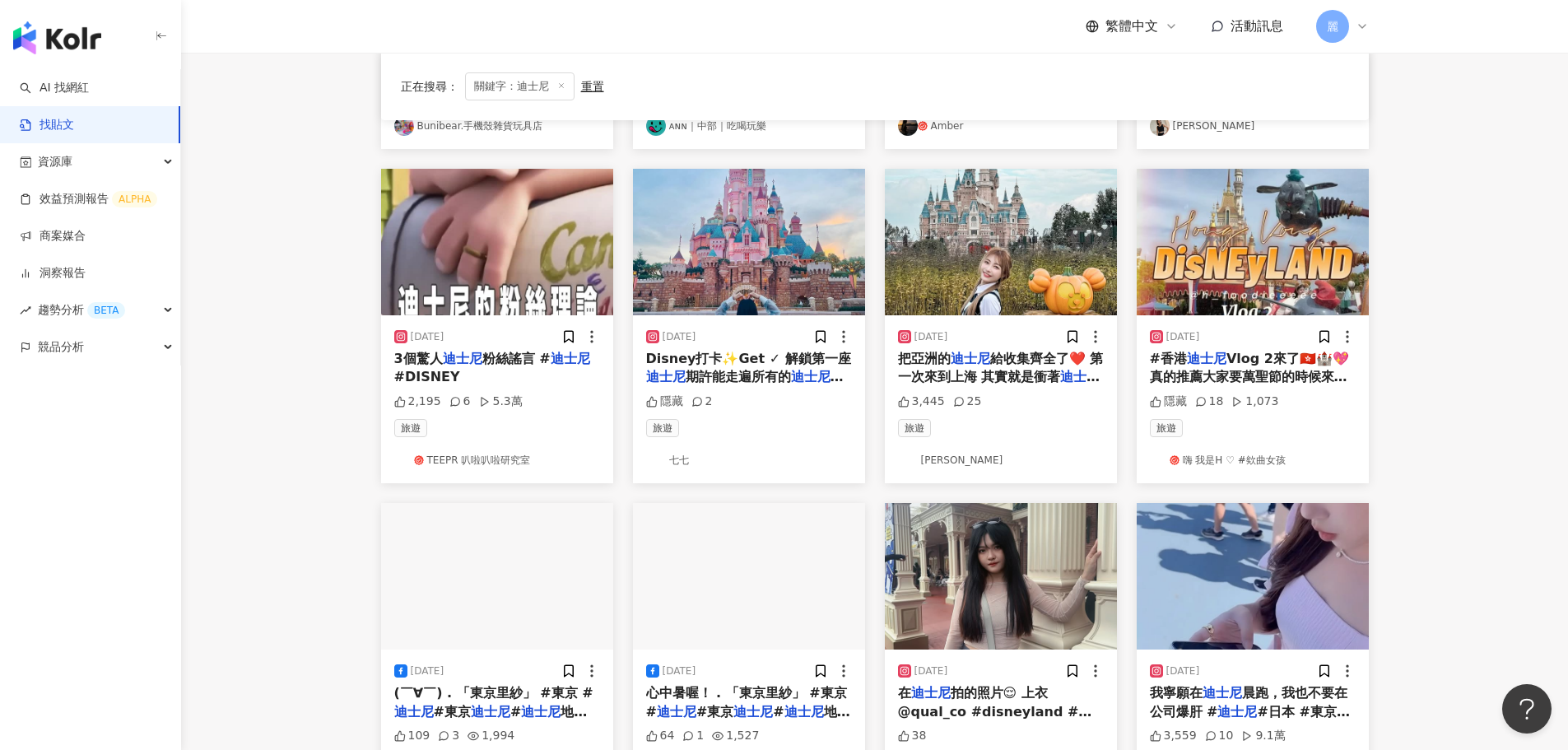
scroll to position [339, 0]
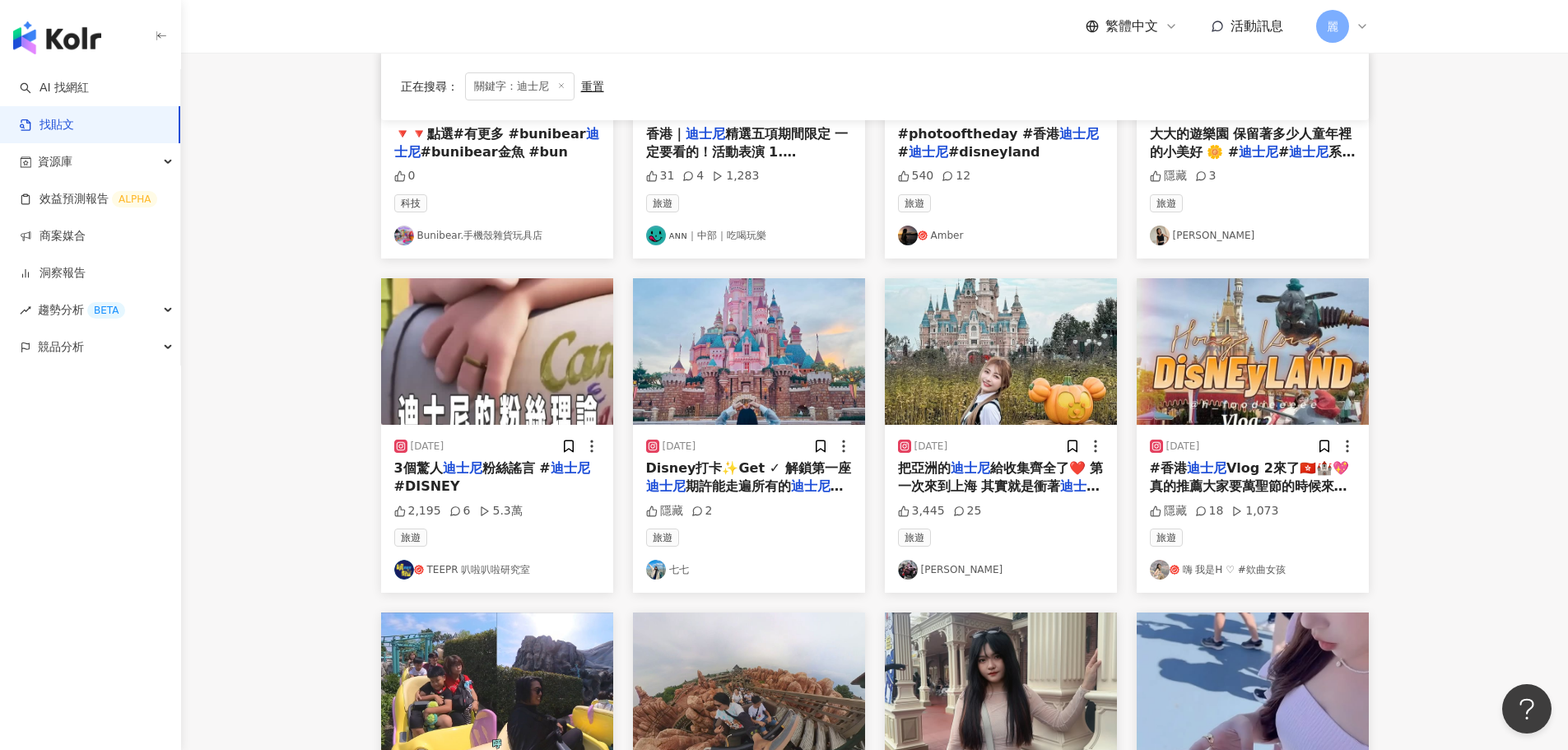
click at [509, 464] on span "粉絲謠言 #" at bounding box center [516, 467] width 68 height 16
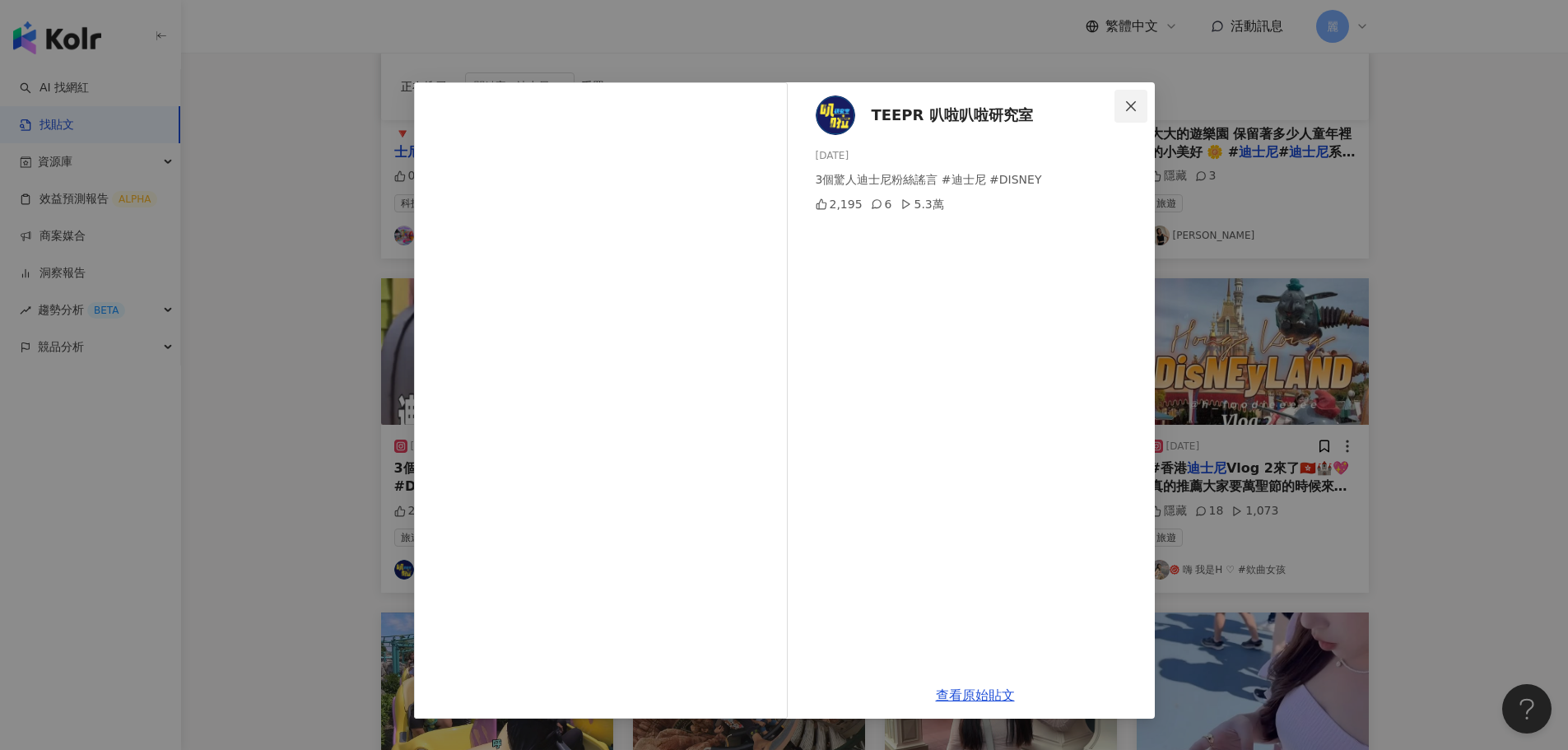
click at [1126, 106] on icon "close" at bounding box center [1131, 106] width 13 height 13
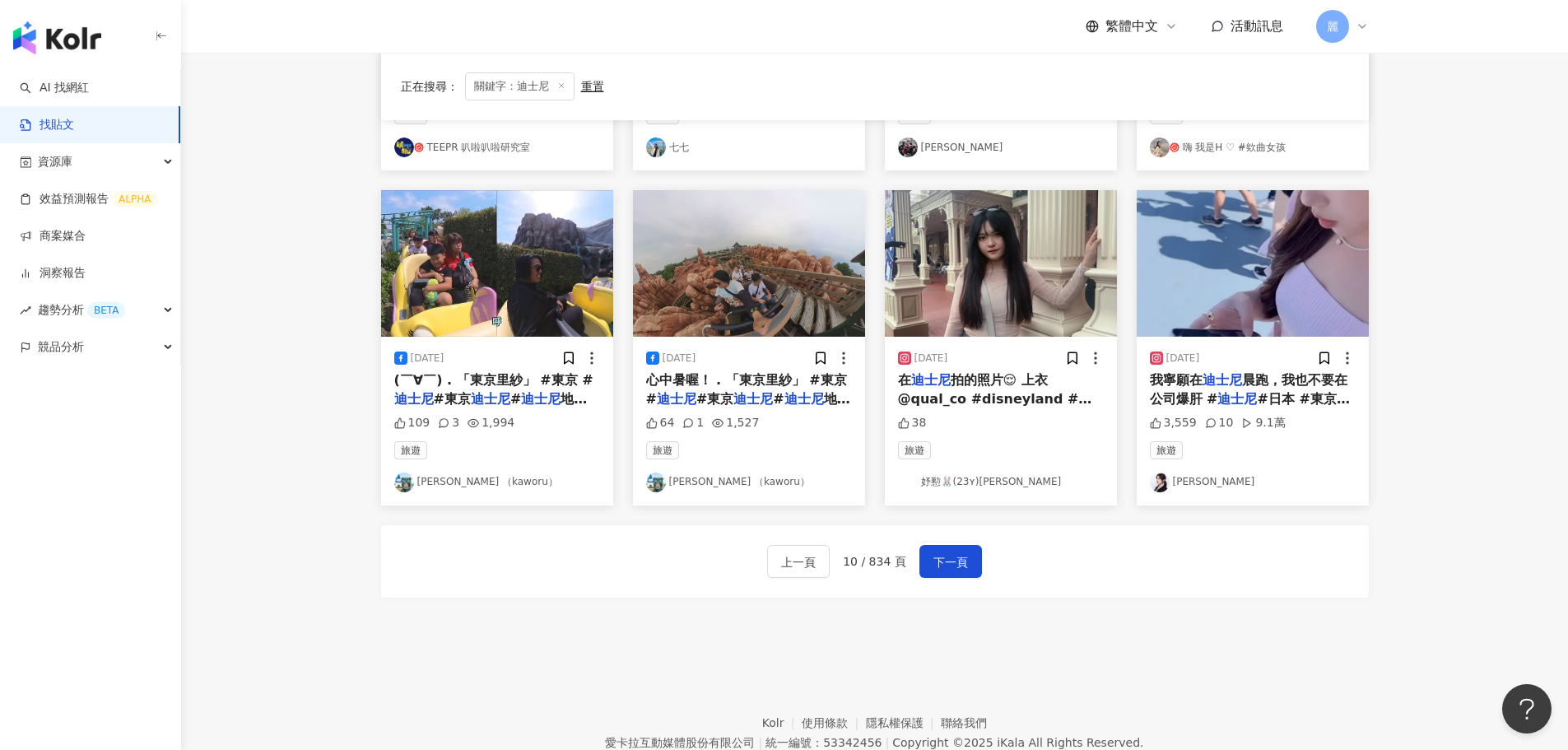
scroll to position [833, 0]
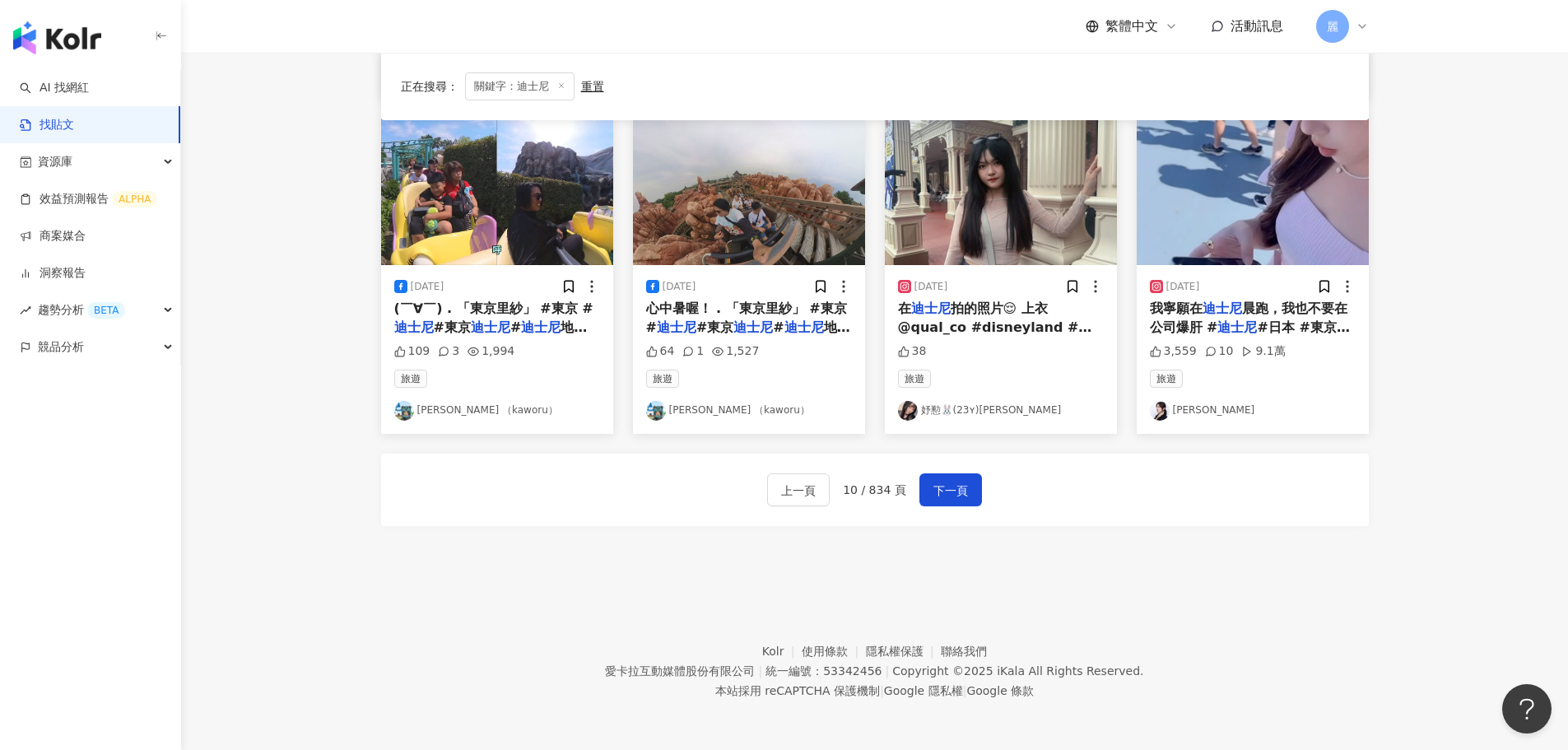
drag, startPoint x: 959, startPoint y: 487, endPoint x: 1064, endPoint y: 493, distance: 105.2
click at [959, 487] on span "下一頁" at bounding box center [950, 490] width 34 height 20
